Goal: Task Accomplishment & Management: Manage account settings

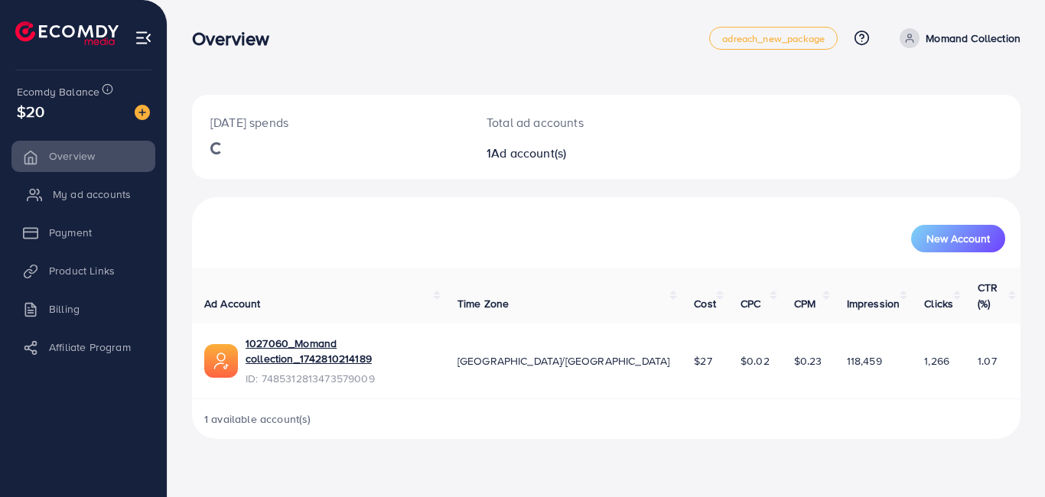
click at [76, 201] on span "My ad accounts" at bounding box center [92, 194] width 78 height 15
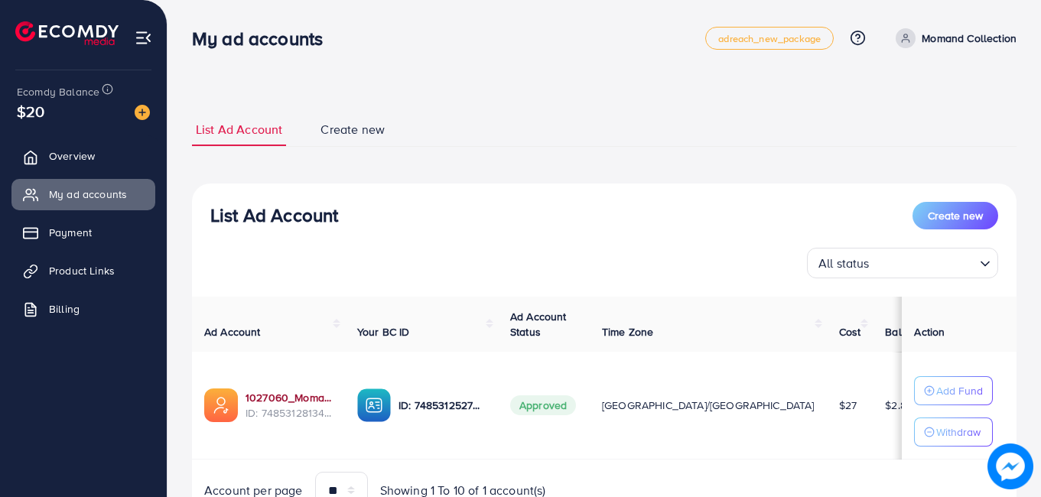
click at [298, 396] on link "1027060_Momand collection_1742810214189" at bounding box center [288, 397] width 87 height 15
